Goal: Navigation & Orientation: Go to known website

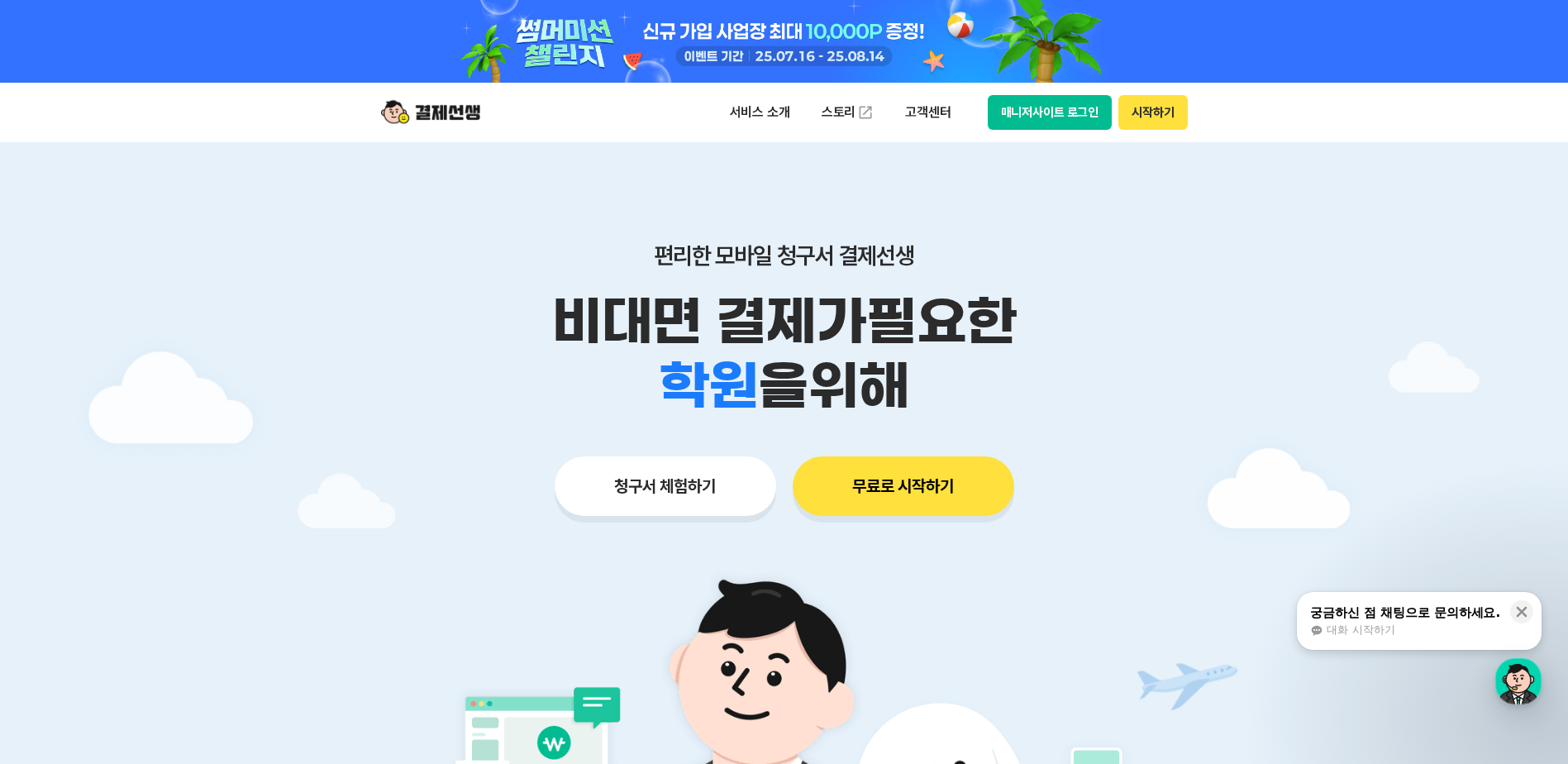
click at [1070, 108] on button "매니저사이트 로그인" at bounding box center [1050, 112] width 124 height 35
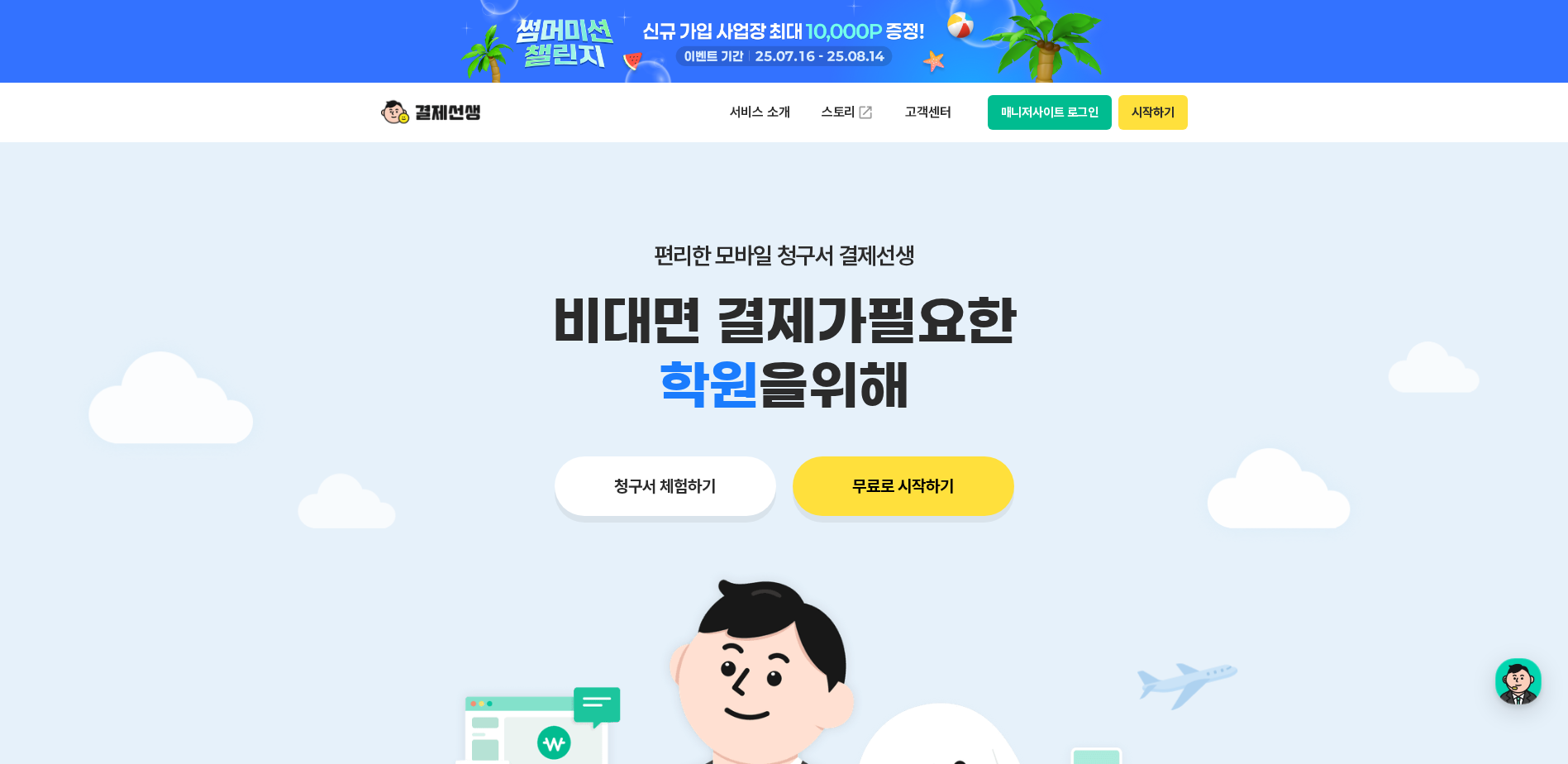
click at [1033, 109] on button "매니저사이트 로그인" at bounding box center [1050, 112] width 124 height 35
click at [1080, 122] on button "매니저사이트 로그인" at bounding box center [1050, 112] width 124 height 35
